Goal: Transaction & Acquisition: Book appointment/travel/reservation

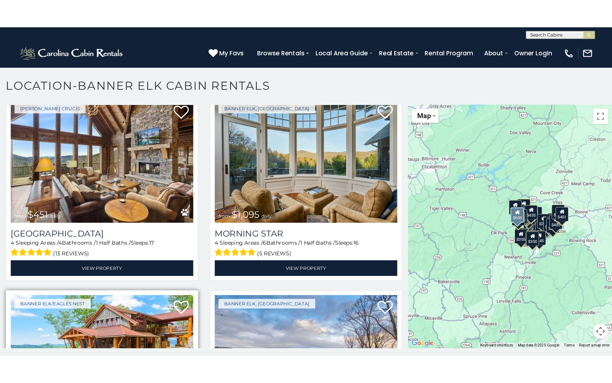
scroll to position [203, 0]
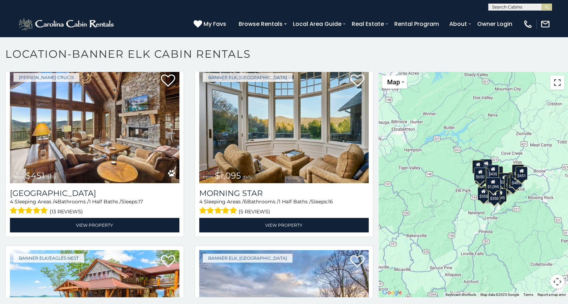
click at [556, 84] on button "Toggle fullscreen view" at bounding box center [557, 82] width 14 height 14
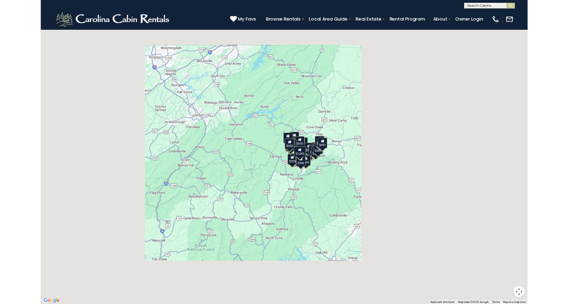
scroll to position [213, 0]
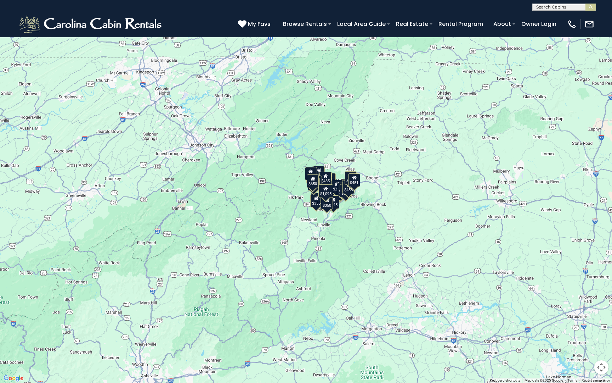
click at [567, 304] on gmp-internal-camera-control at bounding box center [602, 367] width 14 height 14
click at [567, 304] on button "Map camera controls" at bounding box center [602, 367] width 14 height 14
click at [567, 304] on menu at bounding box center [566, 350] width 50 height 50
click at [567, 304] on button "Zoom in" at bounding box center [584, 332] width 14 height 14
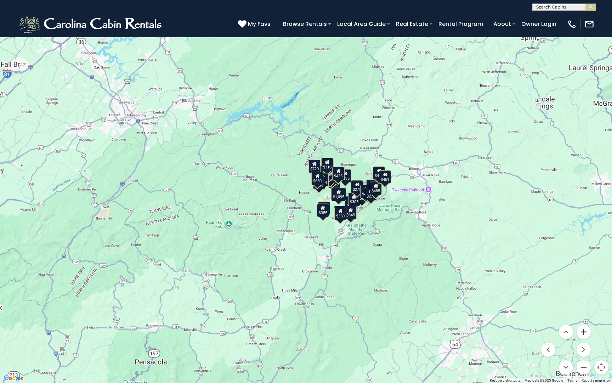
click at [567, 304] on button "Zoom in" at bounding box center [584, 332] width 14 height 14
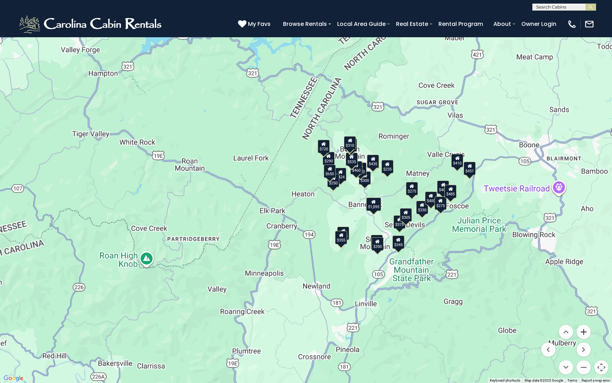
click at [567, 304] on button "Zoom in" at bounding box center [584, 332] width 14 height 14
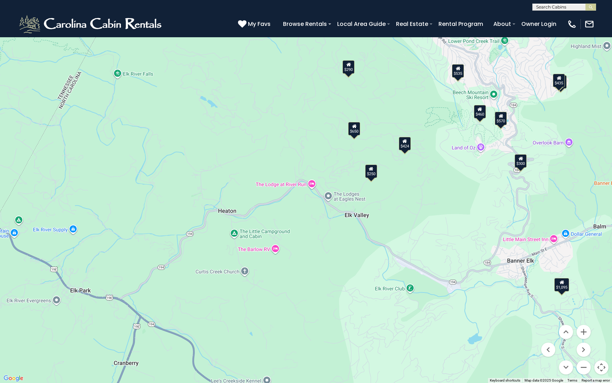
drag, startPoint x: 562, startPoint y: 211, endPoint x: 445, endPoint y: 219, distance: 117.9
click at [445, 219] on div "$720 $410 $451 $1,095 $650 $235 $225 $400 $355 $300 $570 $430 $460 $375 $290 $3…" at bounding box center [306, 191] width 612 height 383
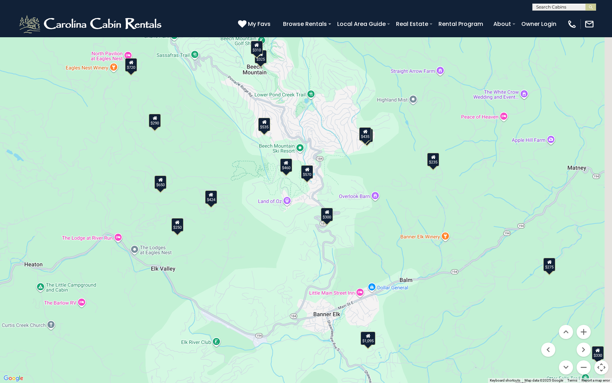
drag, startPoint x: 482, startPoint y: 174, endPoint x: 362, endPoint y: 245, distance: 139.2
click at [362, 245] on div "$720 $410 $451 $1,095 $650 $235 $225 $400 $355 $300 $570 $430 $460 $375 $290 $3…" at bounding box center [306, 191] width 612 height 383
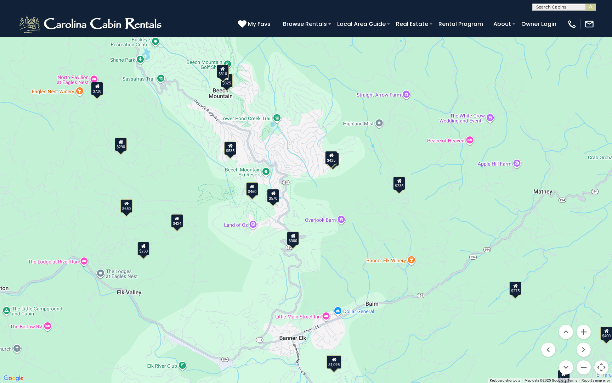
drag, startPoint x: 353, startPoint y: 203, endPoint x: 332, endPoint y: 207, distance: 21.1
click at [332, 207] on div "$720 $410 $451 $1,095 $650 $235 $225 $400 $355 $300 $570 $430 $460 $375 $290 $3…" at bounding box center [306, 191] width 612 height 383
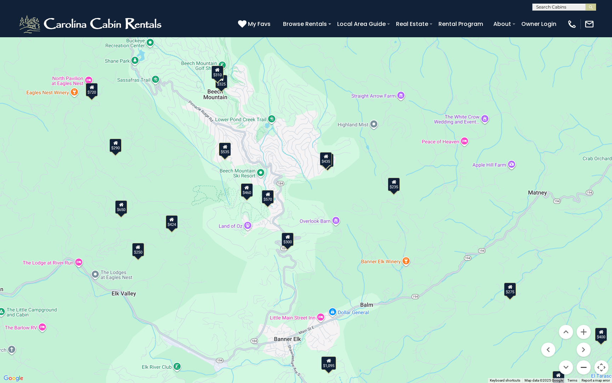
click at [567, 304] on button "Zoom out" at bounding box center [584, 367] width 14 height 14
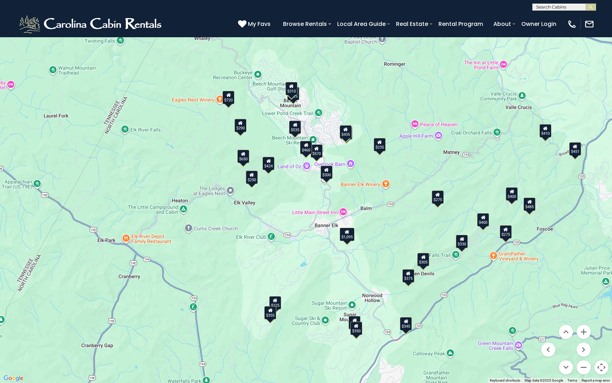
drag, startPoint x: 348, startPoint y: 237, endPoint x: 378, endPoint y: 198, distance: 49.8
click at [378, 198] on div "$720 $410 $451 $1,095 $650 $235 $225 $400 $355 $300 $570 $430 $460 $375 $290 $3…" at bounding box center [306, 191] width 612 height 383
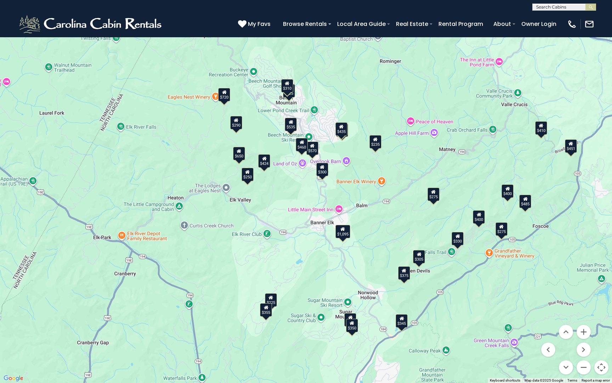
drag, startPoint x: 497, startPoint y: 263, endPoint x: 425, endPoint y: 181, distance: 109.0
click at [425, 181] on div "$720 $410 $451 $1,095 $650 $235 $225 $400 $355 $300 $570 $430 $460 $375 $290 $3…" at bounding box center [306, 191] width 612 height 383
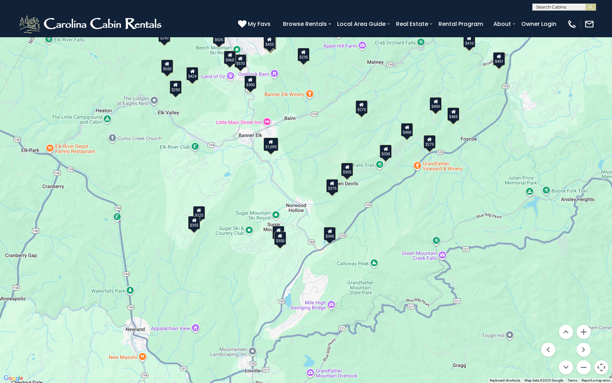
click at [396, 227] on div "$720 $410 $451 $1,095 $650 $235 $225 $400 $355 $300 $570 $430 $460 $375 $290 $3…" at bounding box center [306, 191] width 612 height 383
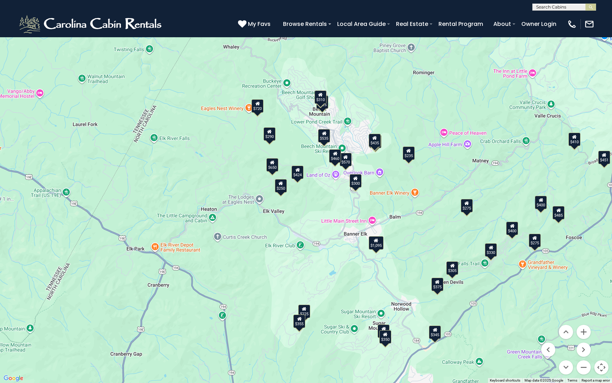
drag, startPoint x: 306, startPoint y: 196, endPoint x: 418, endPoint y: 303, distance: 155.9
click at [418, 303] on div "$720 $410 $451 $1,095 $650 $235 $225 $400 $355 $300 $570 $430 $460 $375 $290 $3…" at bounding box center [306, 191] width 612 height 383
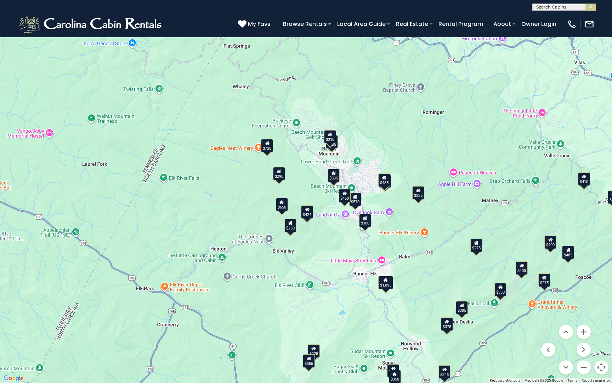
drag, startPoint x: 427, startPoint y: 181, endPoint x: 419, endPoint y: 199, distance: 19.7
click at [419, 200] on div "$720 $410 $451 $1,095 $650 $235 $225 $400 $355 $300 $570 $430 $460 $375 $290 $3…" at bounding box center [306, 191] width 612 height 383
click at [285, 178] on div "$290" at bounding box center [279, 173] width 12 height 13
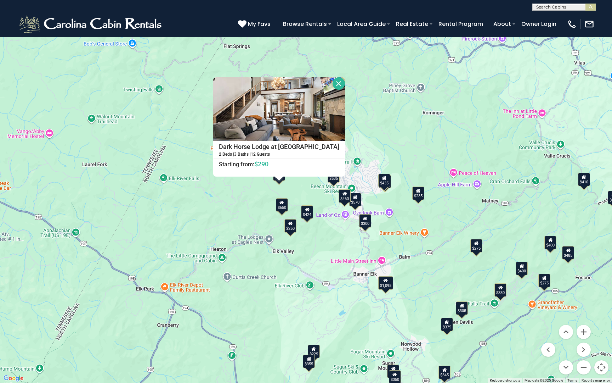
click at [263, 192] on div "$720 $410 $451 $1,095 $650 $235 $225 $400 $355 $300 $570 $430 $460 $375 $290 $3…" at bounding box center [306, 191] width 612 height 383
click at [422, 111] on div "$720 $410 $451 $1,095 $650 $235 $225 $400 $355 $300 $570 $430 $460 $375 $290 $3…" at bounding box center [306, 191] width 612 height 383
click at [567, 13] on button "Toggle fullscreen view" at bounding box center [602, 11] width 14 height 14
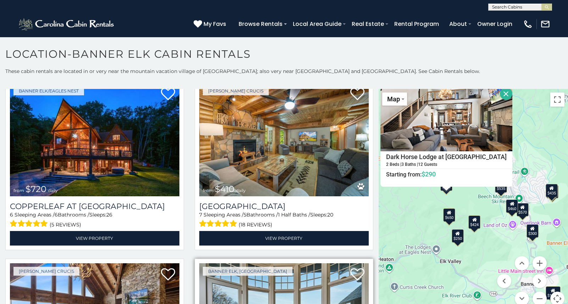
scroll to position [34, 0]
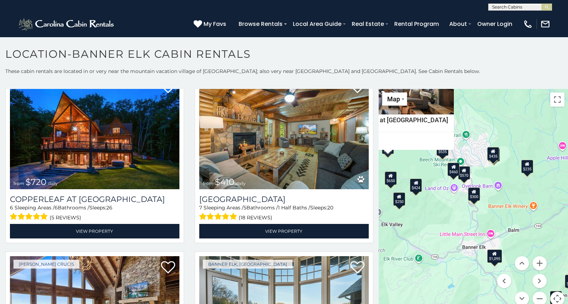
drag, startPoint x: 439, startPoint y: 276, endPoint x: 380, endPoint y: 238, distance: 70.4
click at [380, 238] on div "$720 $410 $451 $1,095 $650 $235 $225 $400 $355 $300 $570 $430 $460 $375 $290 $3…" at bounding box center [472, 201] width 189 height 225
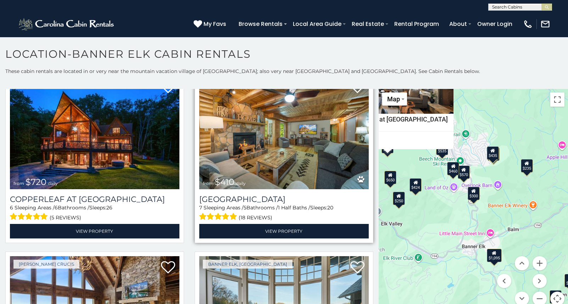
click at [308, 157] on img at bounding box center [283, 132] width 169 height 113
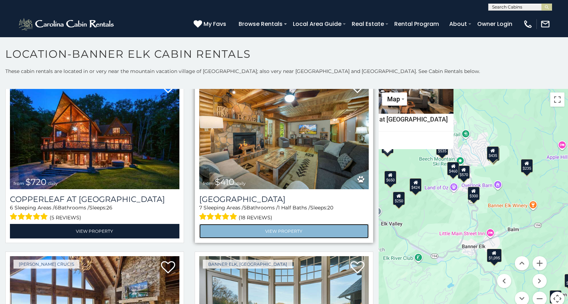
click at [310, 233] on link "View Property" at bounding box center [283, 231] width 169 height 15
